Goal: Communication & Community: Answer question/provide support

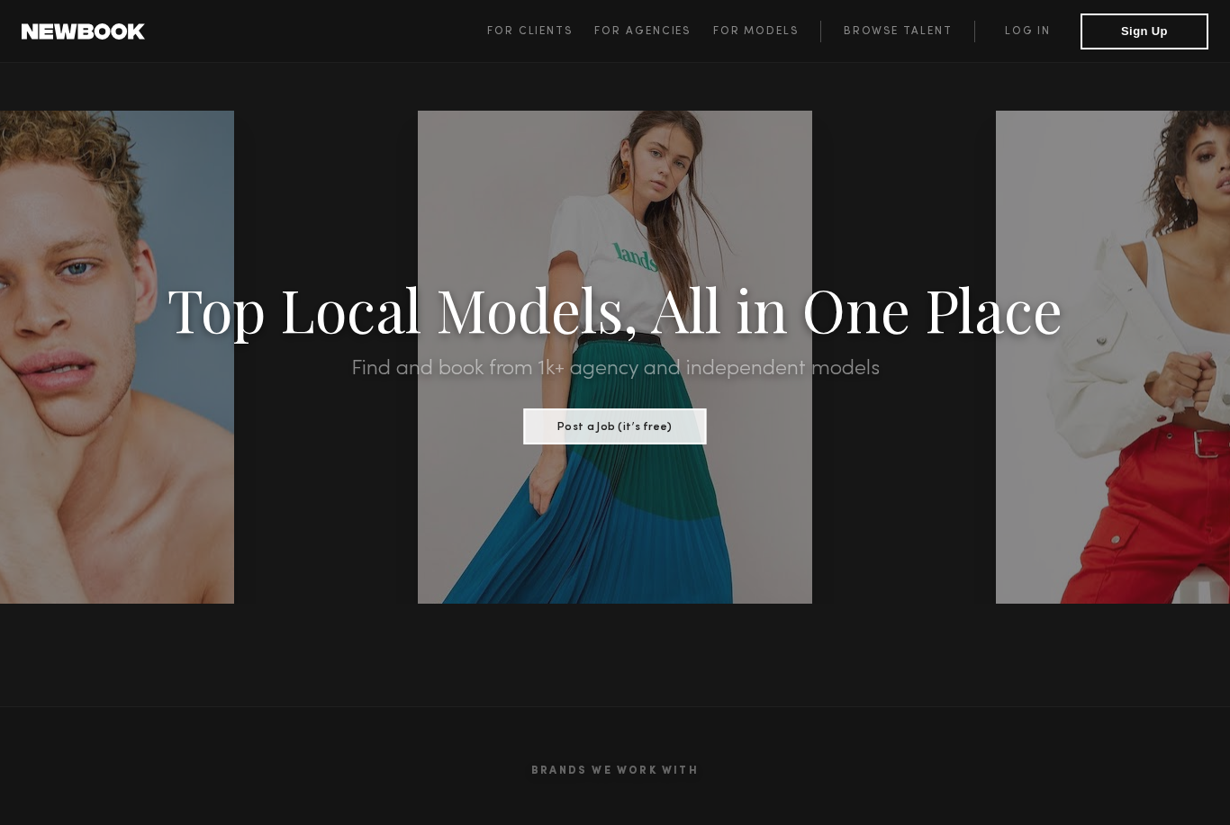
click at [1040, 32] on link "Log in" at bounding box center [1027, 32] width 106 height 22
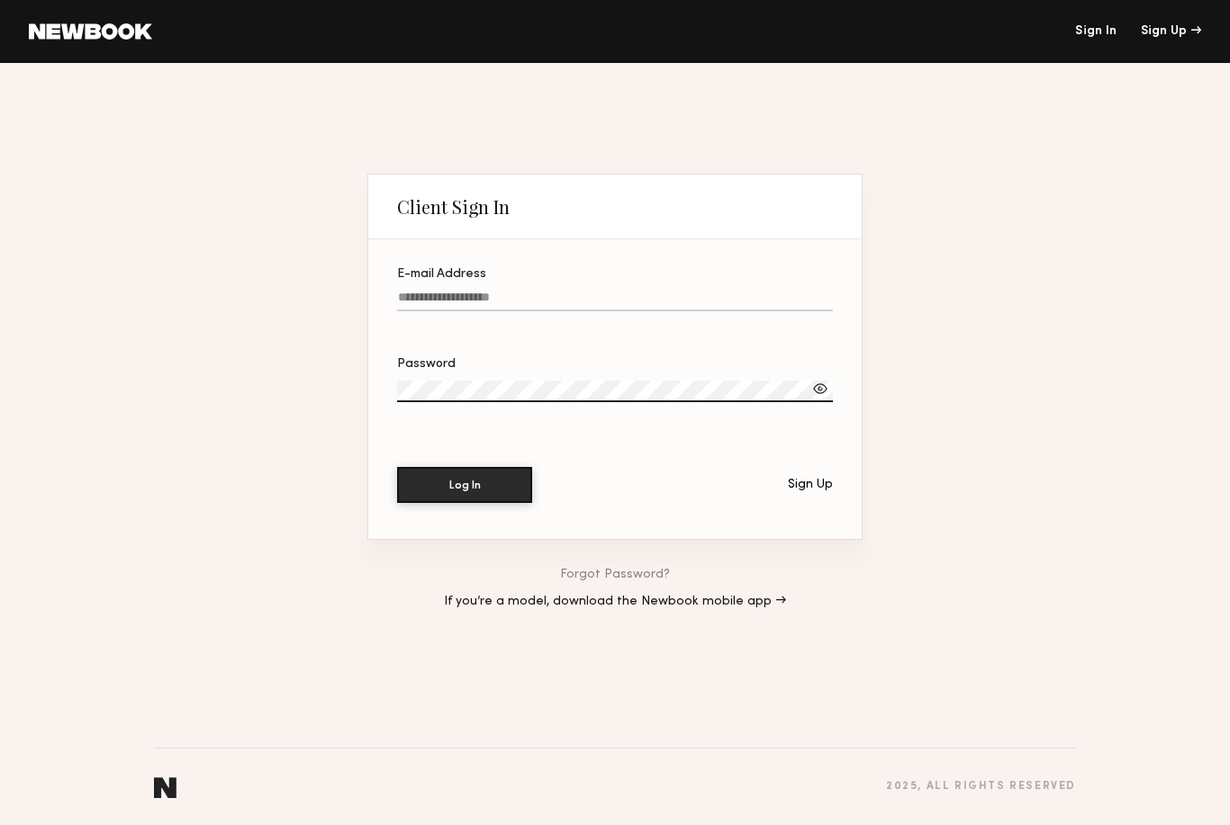
click at [676, 298] on input "E-mail Address" at bounding box center [615, 301] width 436 height 21
type input "**********"
click at [464, 487] on button "Log In" at bounding box center [464, 485] width 135 height 36
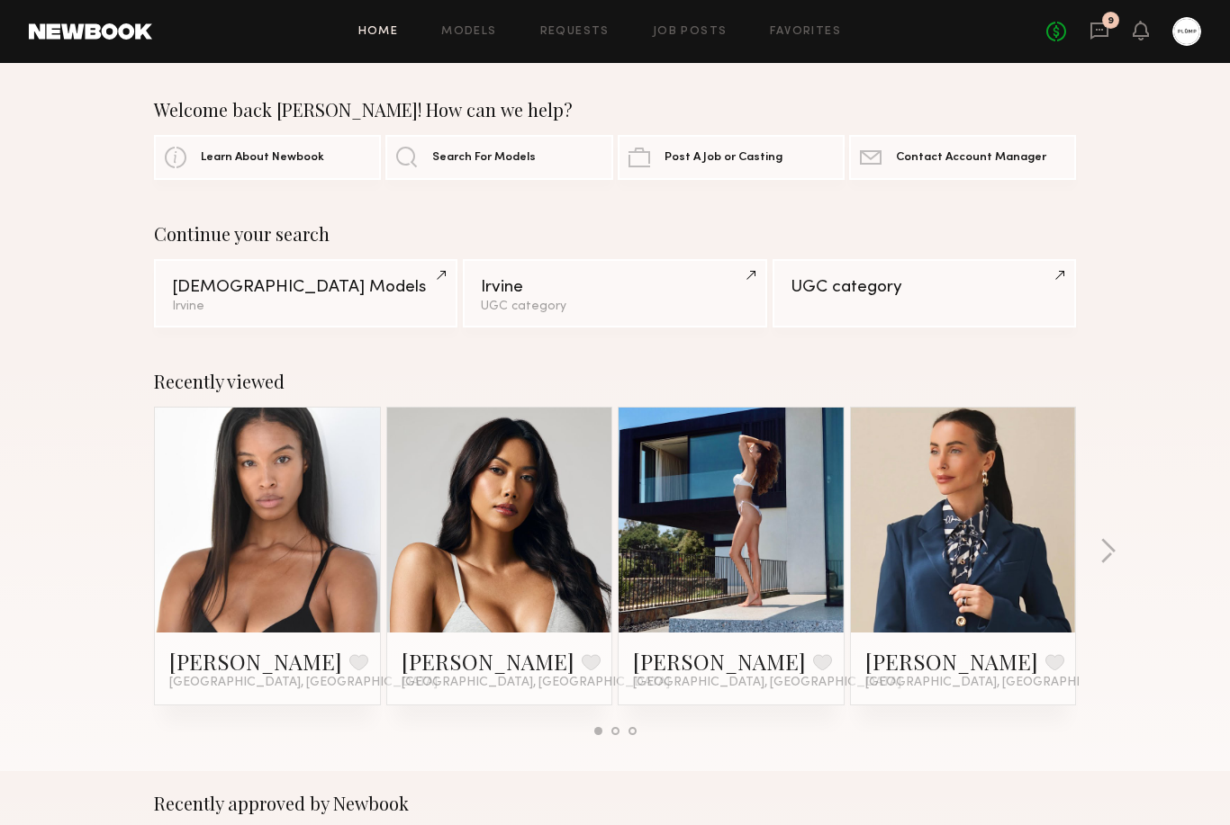
click at [696, 32] on link "Job Posts" at bounding box center [690, 32] width 75 height 12
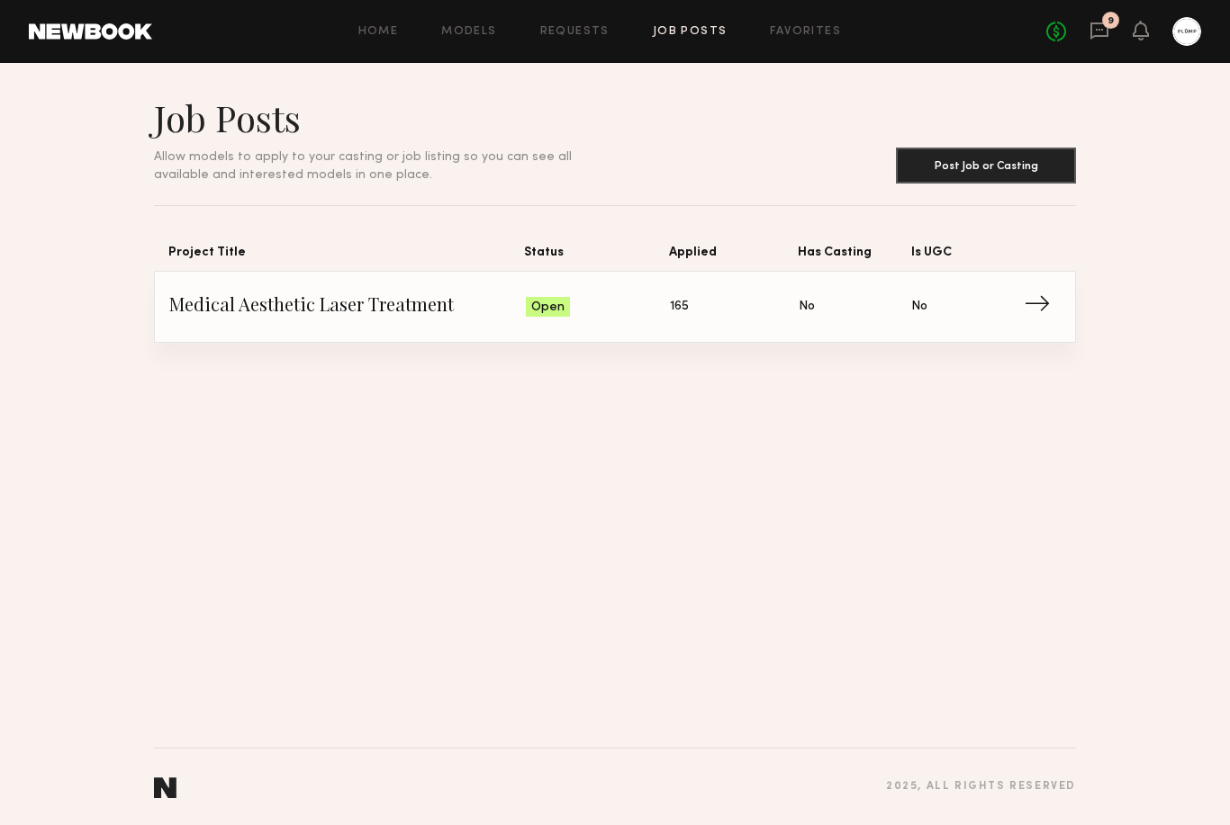
click at [848, 303] on span "Has Casting: No" at bounding box center [854, 306] width 113 height 27
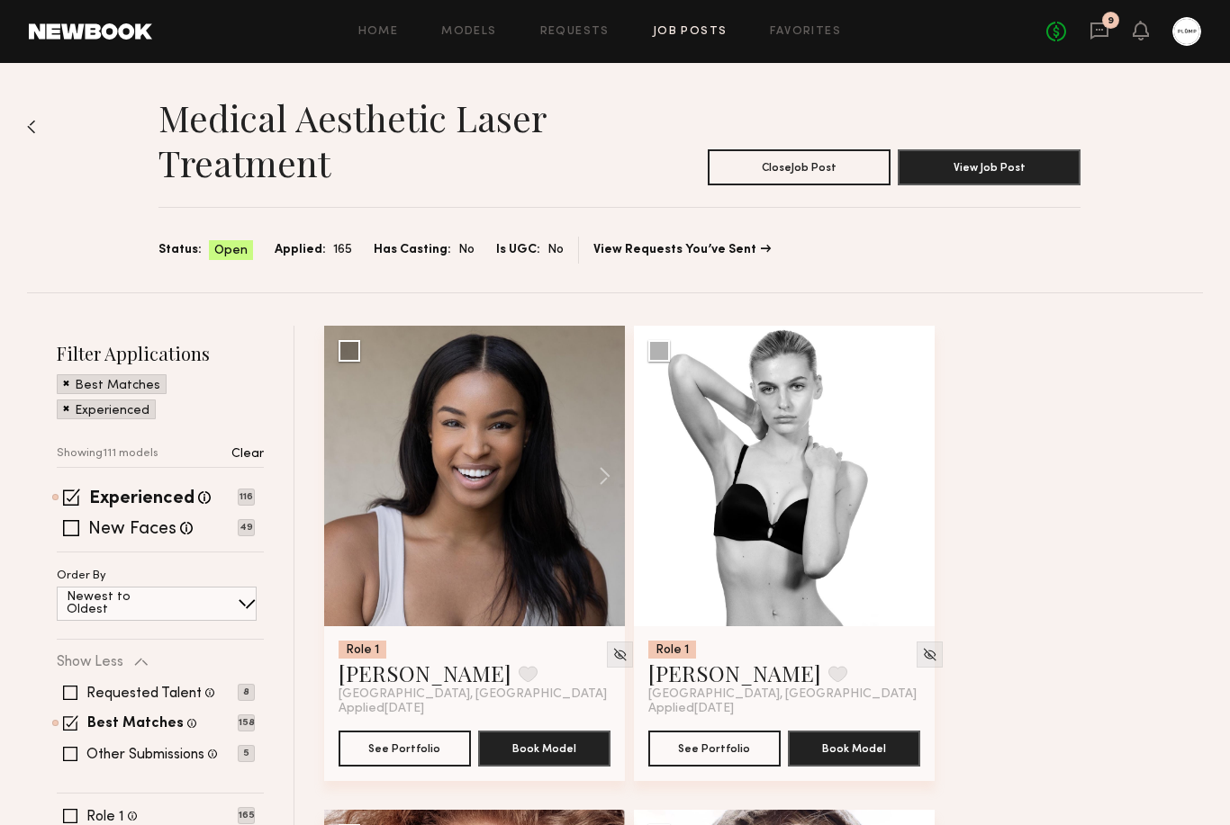
click at [824, 175] on button "Close Job Post" at bounding box center [799, 167] width 183 height 36
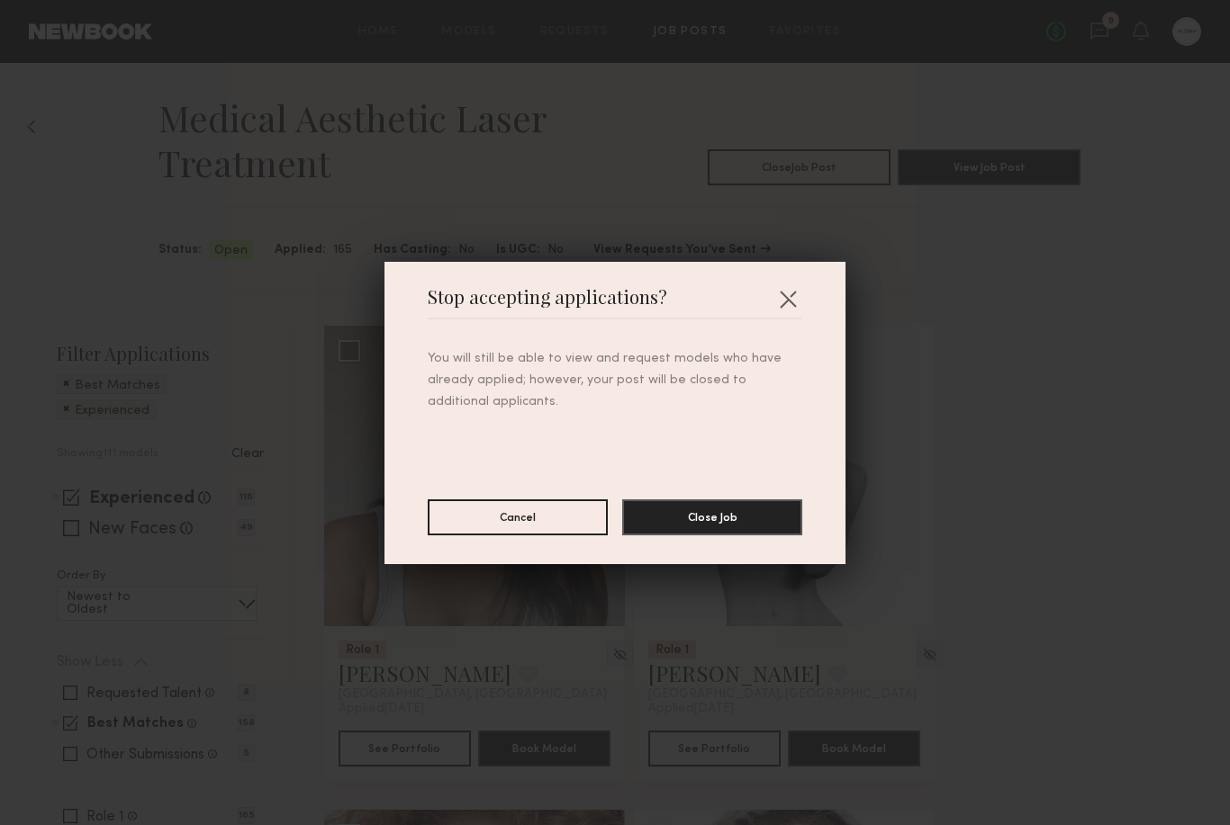
click at [735, 516] on button "Close Job" at bounding box center [712, 518] width 180 height 36
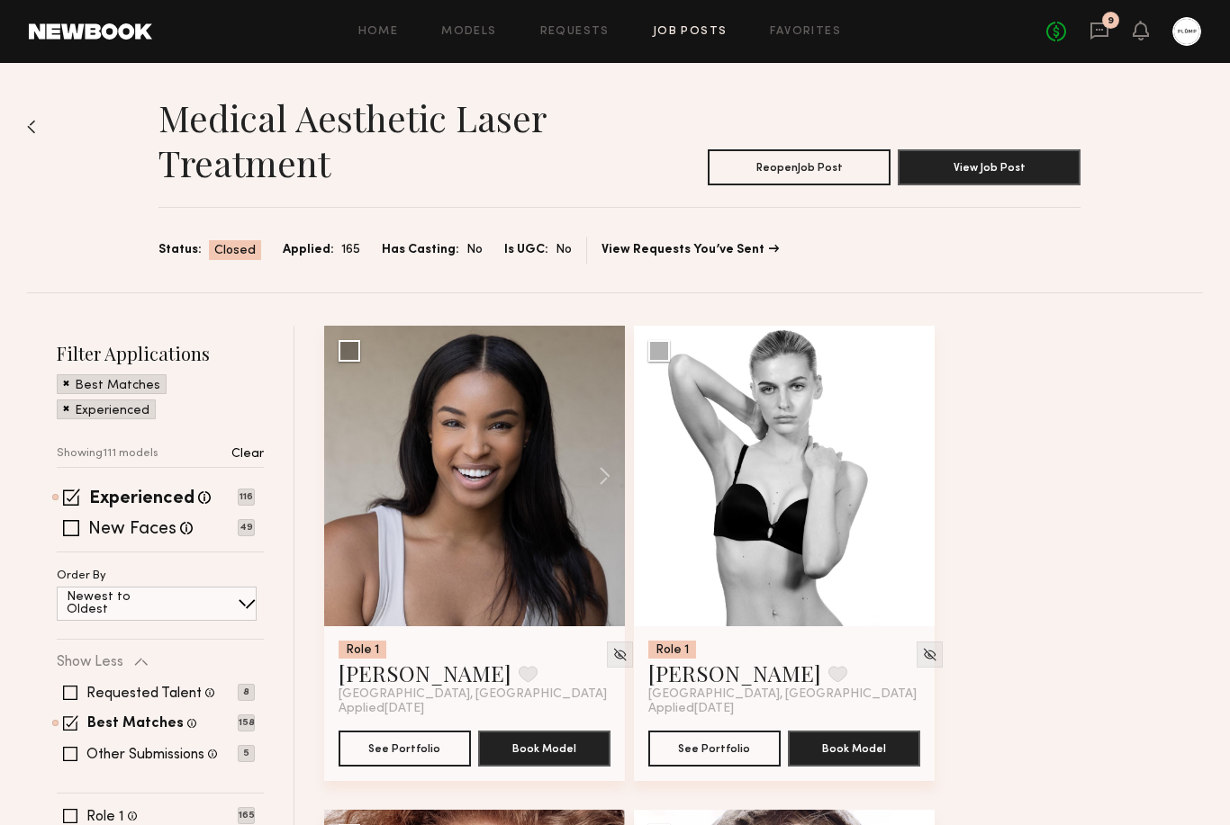
click at [1106, 36] on icon at bounding box center [1099, 31] width 18 height 17
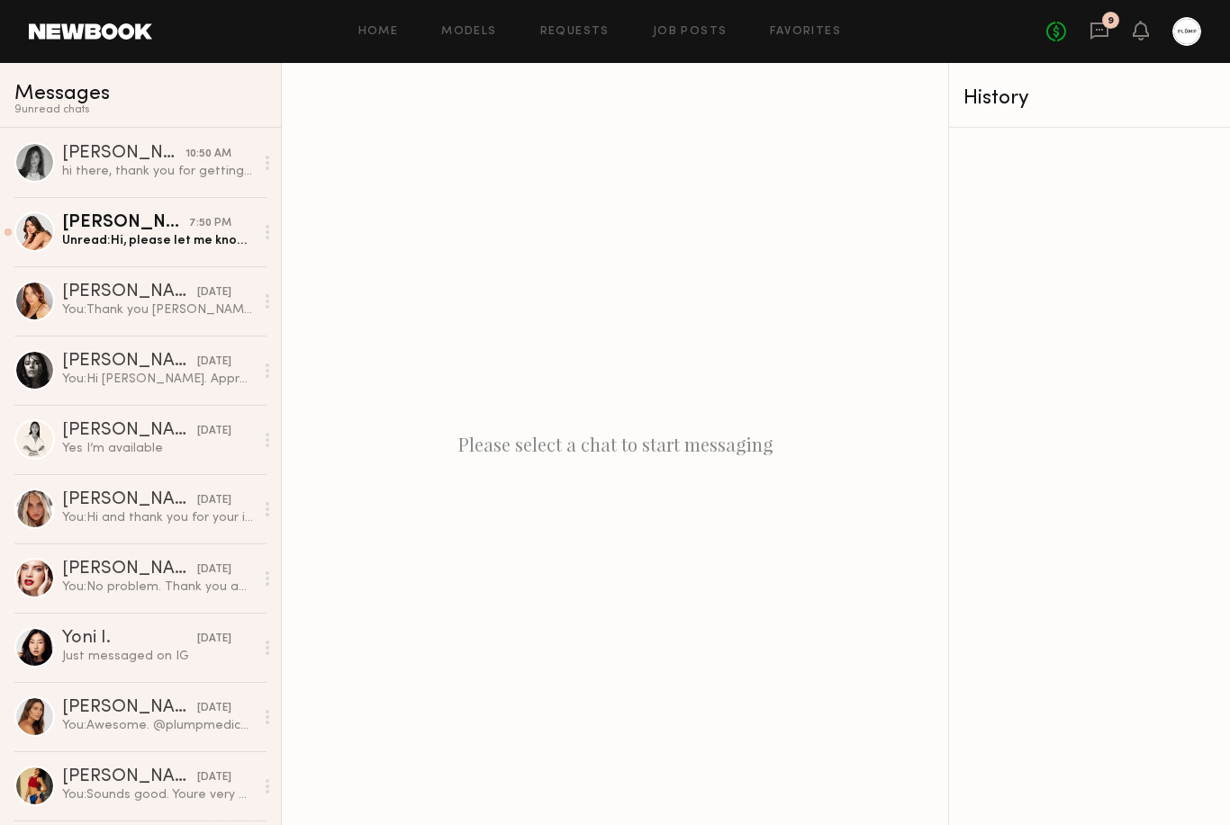
click at [158, 169] on div "hi there, thank you for getting back to me! I just got a [MEDICAL_DATA] [DATE],…" at bounding box center [158, 171] width 192 height 17
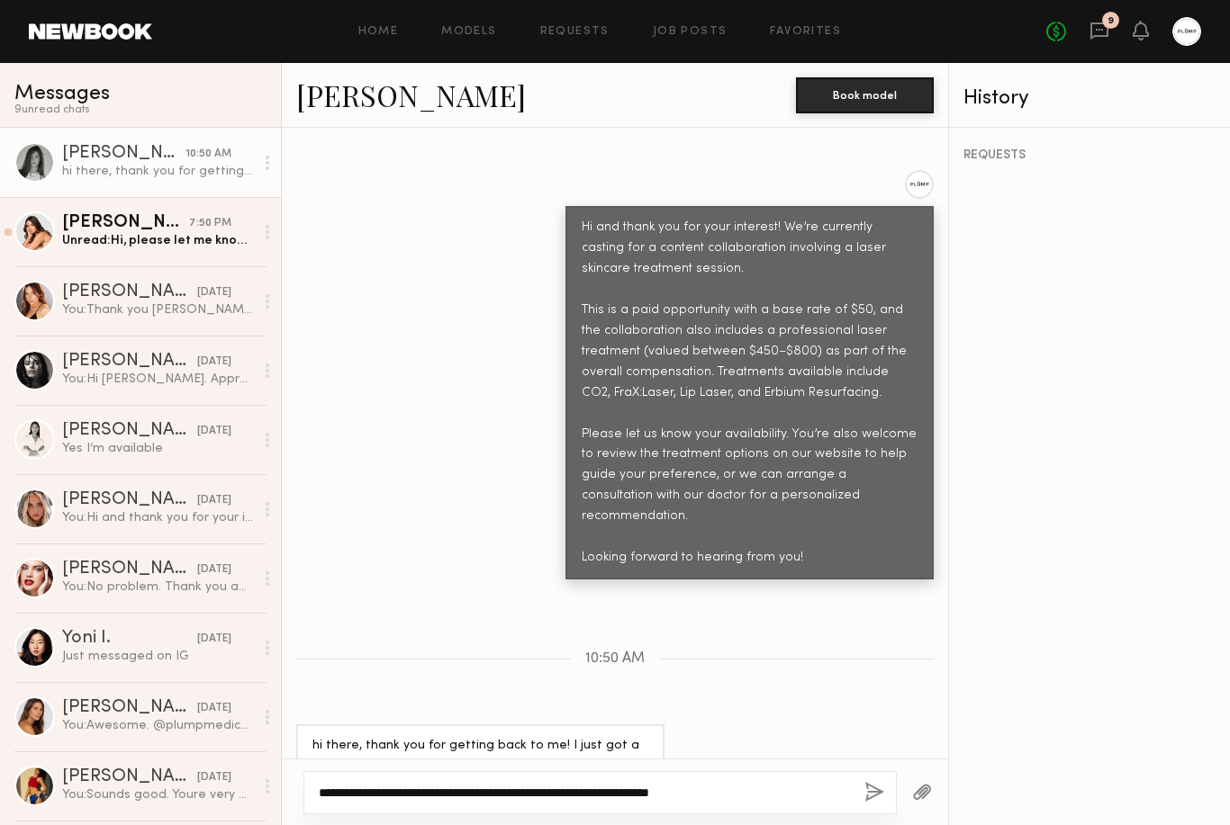
scroll to position [872, 0]
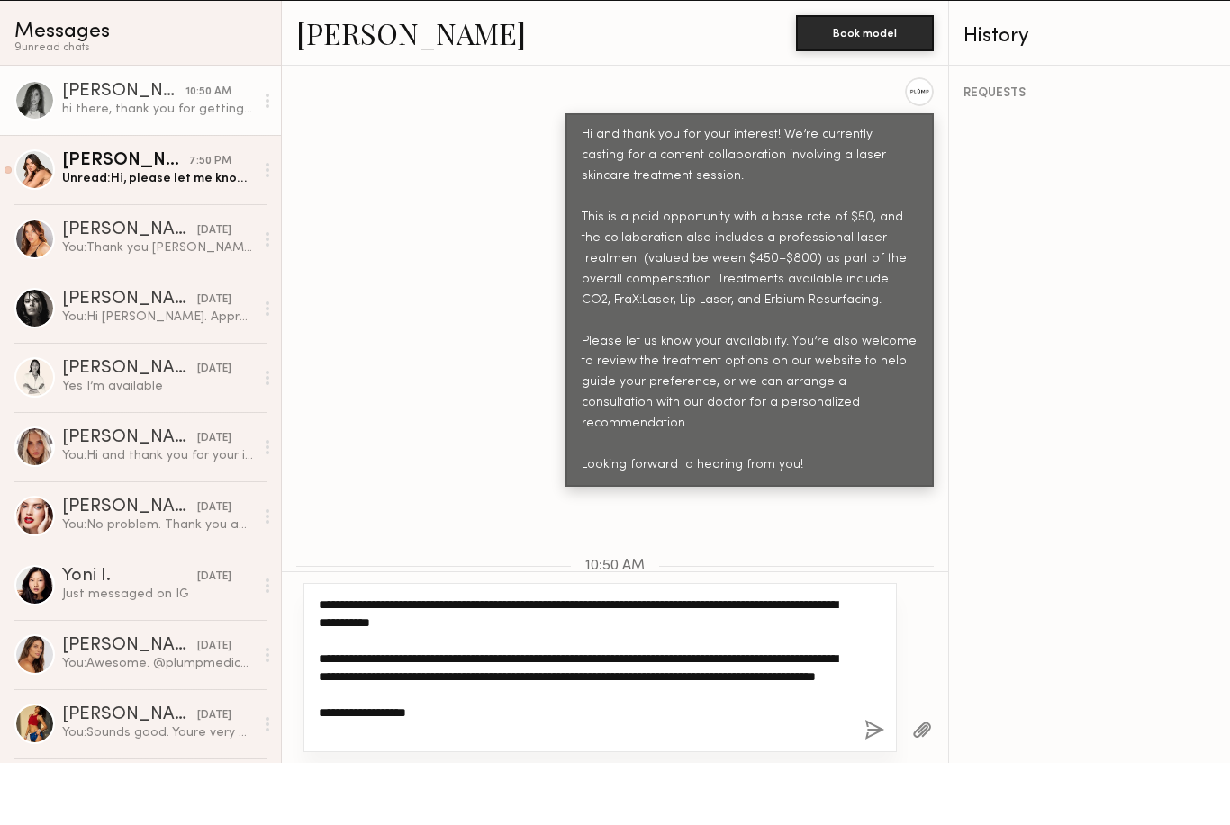
click at [705, 677] on textarea "**********" at bounding box center [584, 730] width 531 height 144
type textarea "**********"
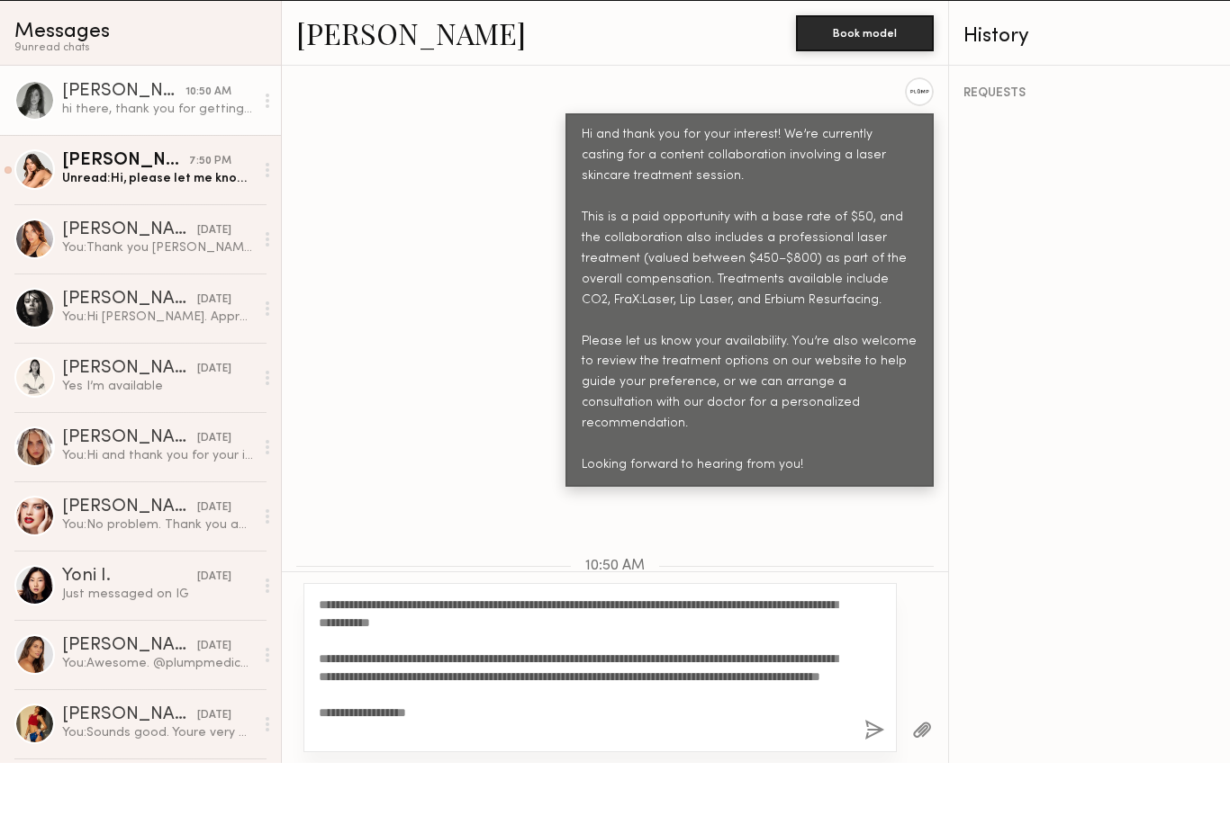
click at [874, 782] on button "button" at bounding box center [874, 793] width 20 height 23
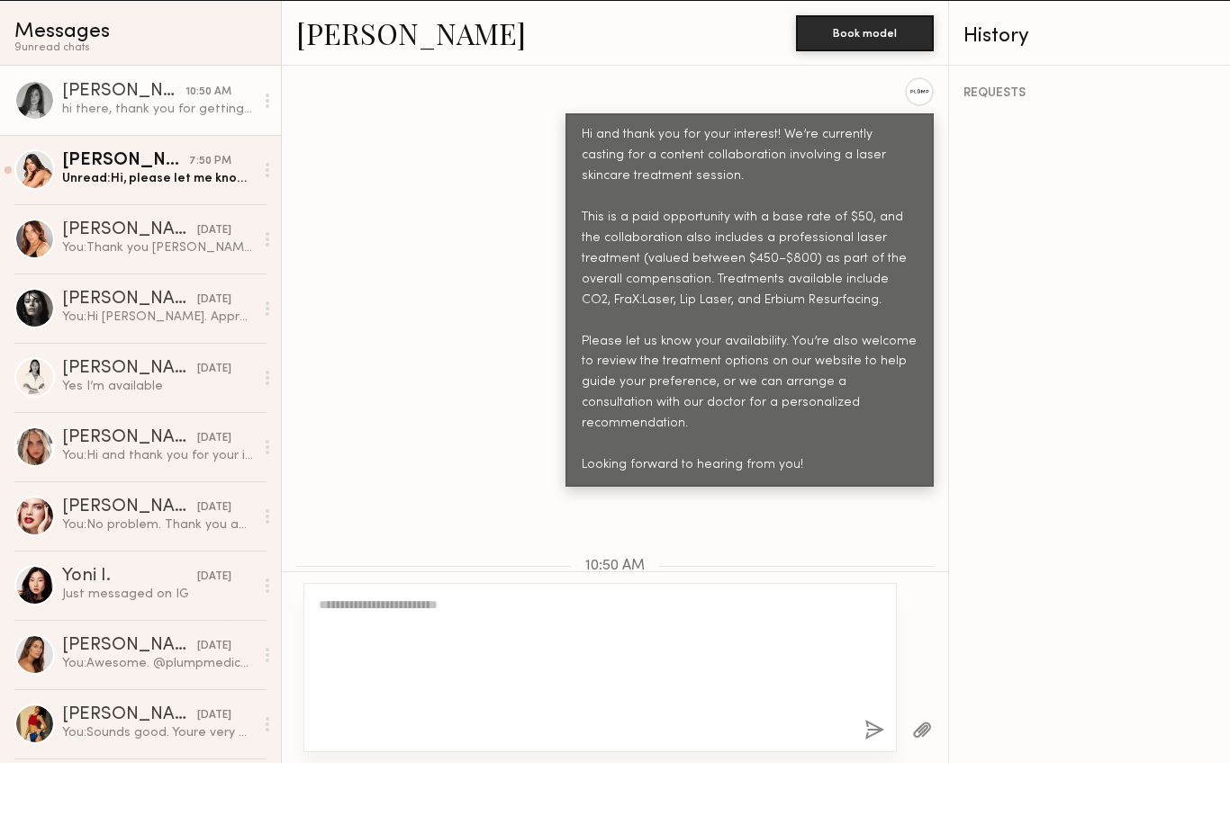
scroll to position [1274, 0]
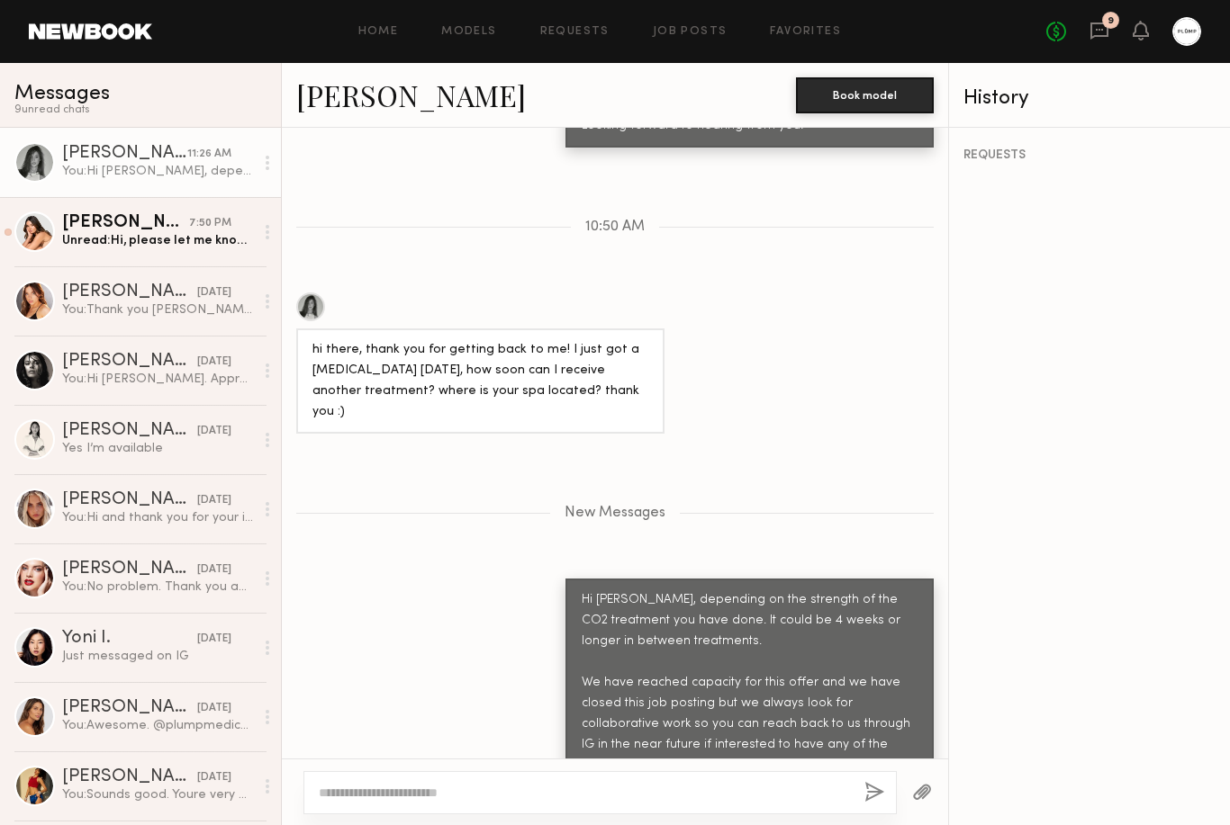
click at [99, 32] on link at bounding box center [90, 31] width 123 height 16
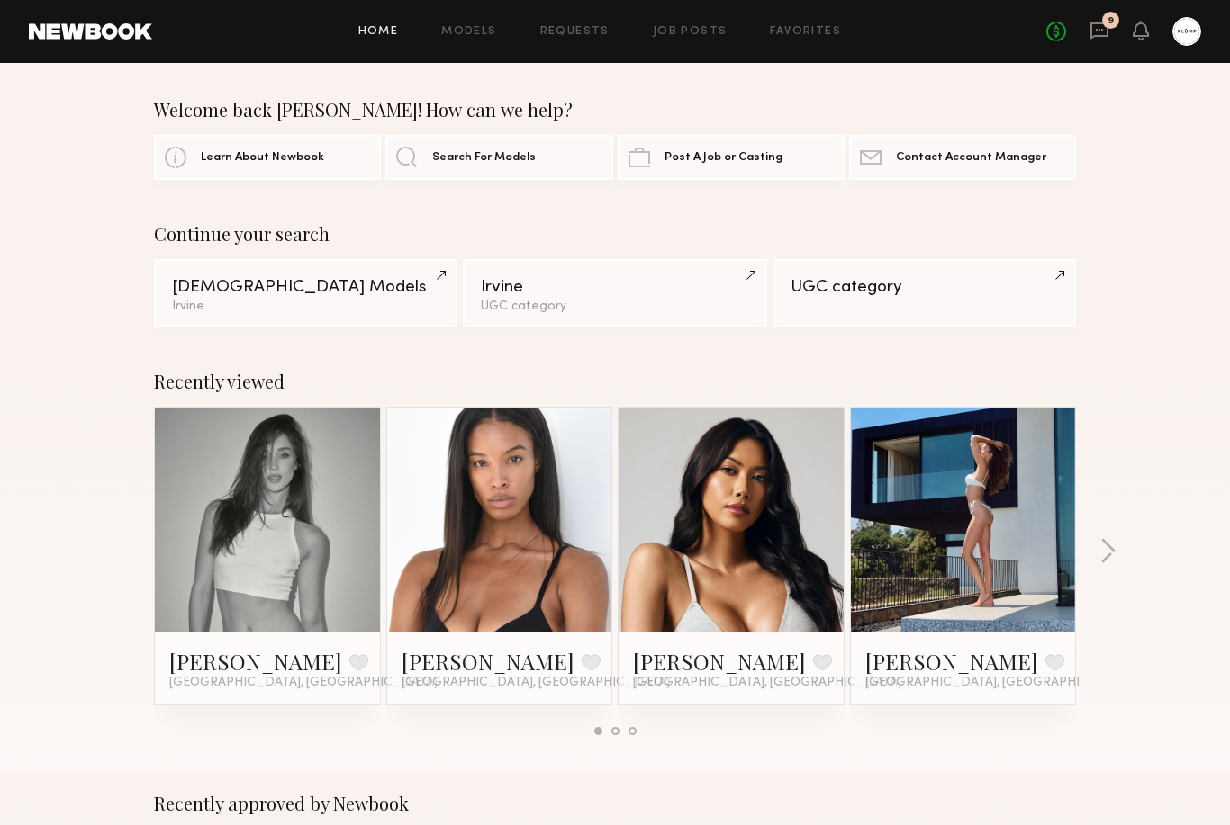
click at [1097, 29] on icon at bounding box center [1098, 30] width 7 height 2
